Goal: Find specific page/section: Find specific page/section

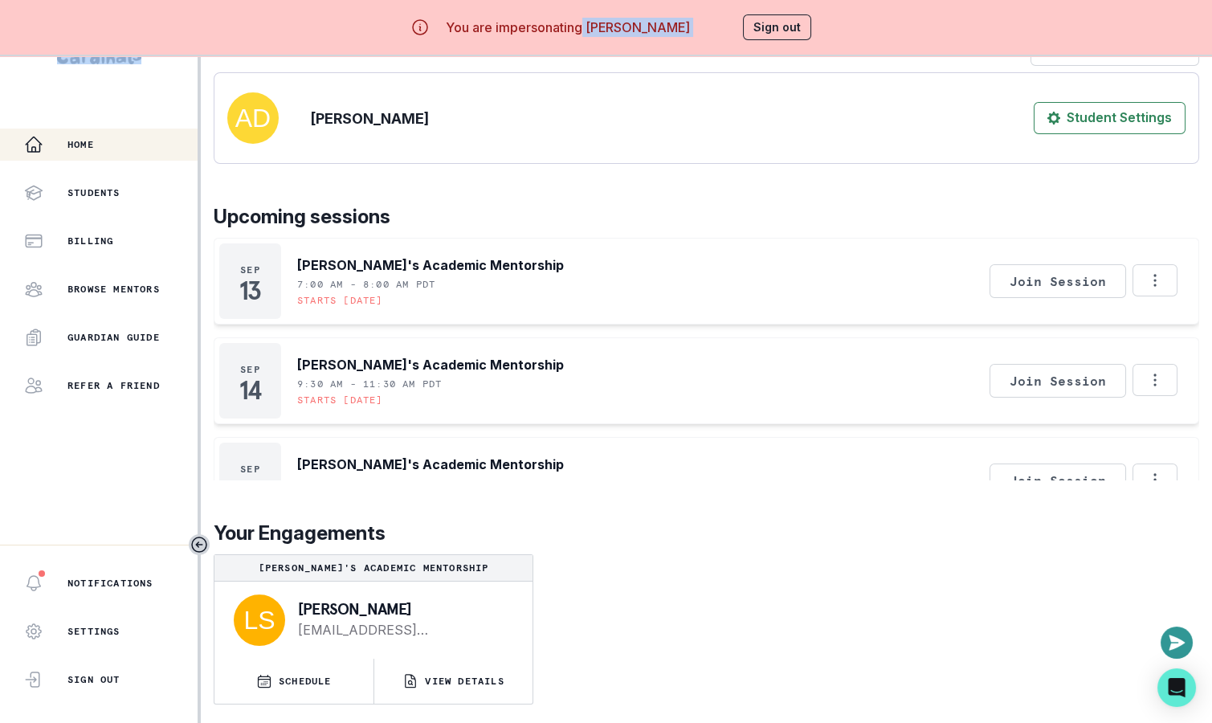
drag, startPoint x: 583, startPoint y: 30, endPoint x: 725, endPoint y: 29, distance: 142.1
click at [726, 30] on div "You are impersonating [PERSON_NAME] Sign out" at bounding box center [606, 27] width 456 height 39
copy div "[PERSON_NAME] Sign out"
click at [479, 679] on p "VIEW DETAILS" at bounding box center [464, 681] width 79 height 13
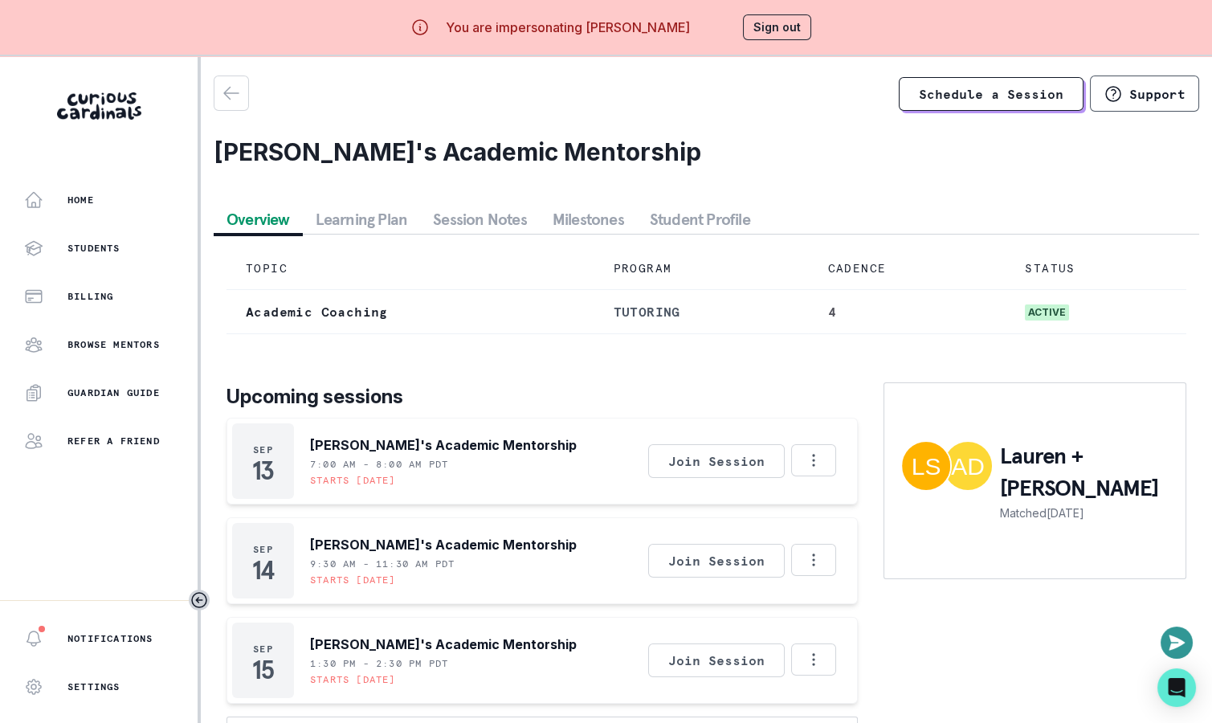
click at [673, 218] on button "Student Profile" at bounding box center [700, 219] width 126 height 29
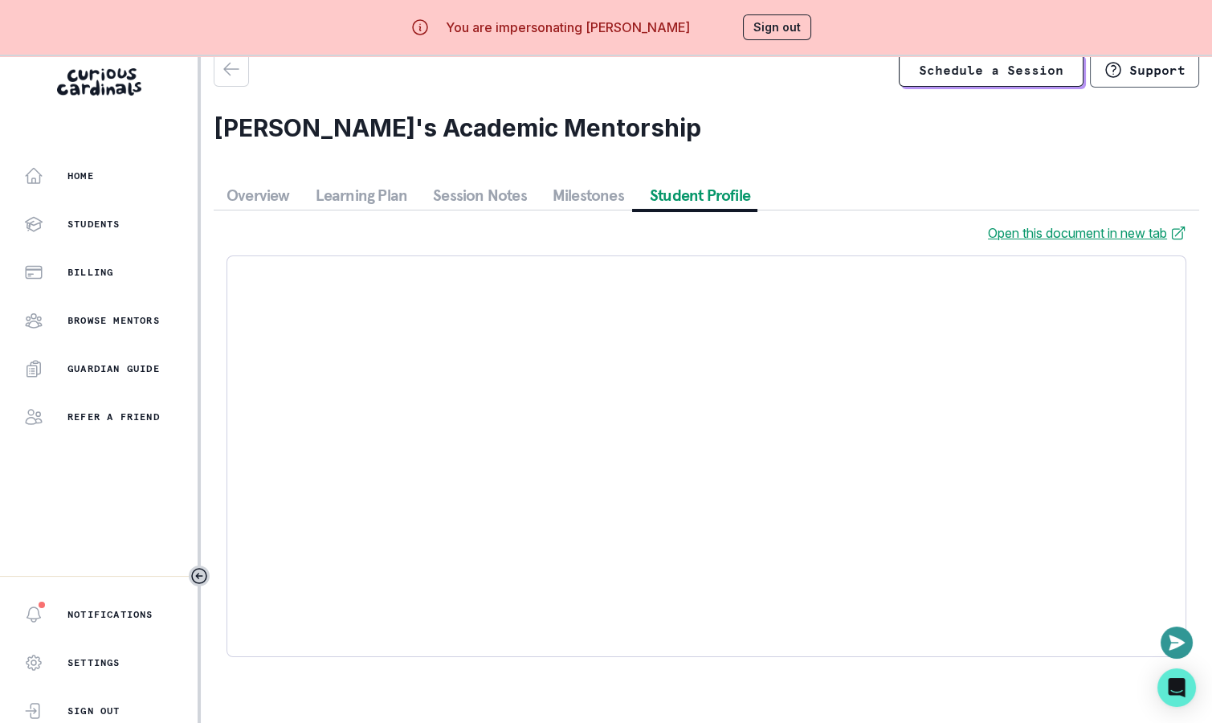
scroll to position [51, 0]
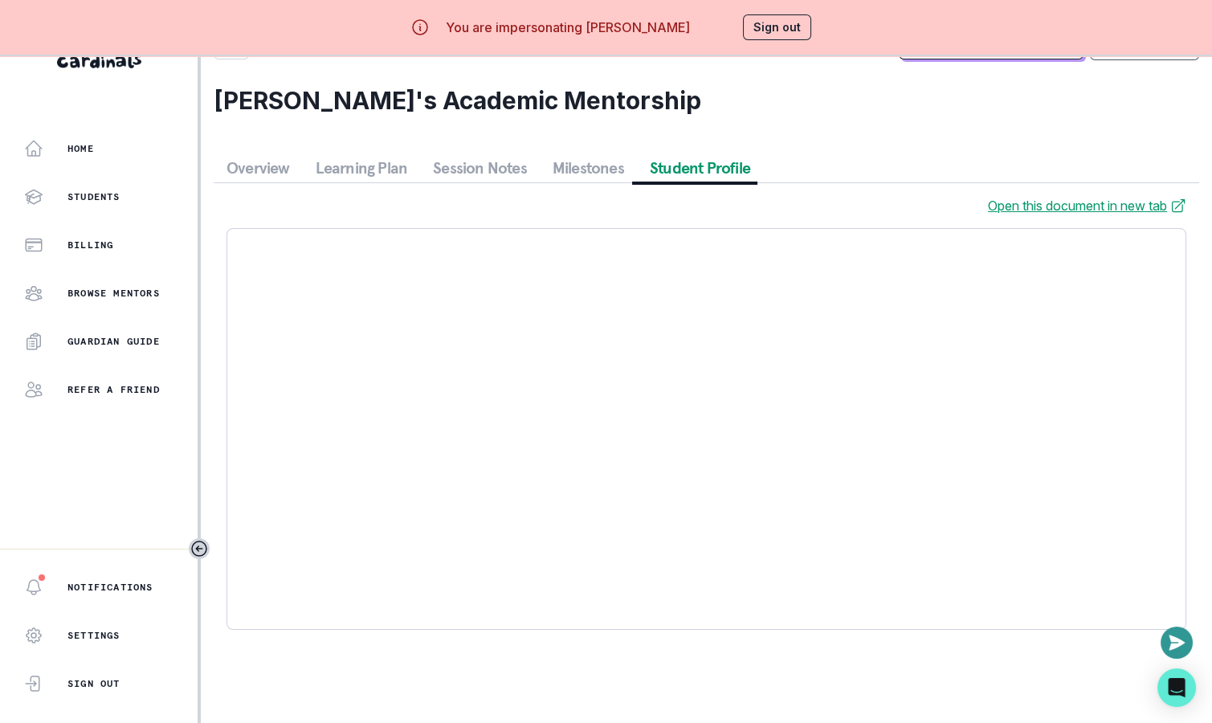
drag, startPoint x: 586, startPoint y: 30, endPoint x: 695, endPoint y: 30, distance: 109.2
click at [695, 30] on div "You are impersonating [PERSON_NAME] Sign out" at bounding box center [606, 27] width 456 height 39
copy p "[PERSON_NAME]"
